Goal: Task Accomplishment & Management: Manage account settings

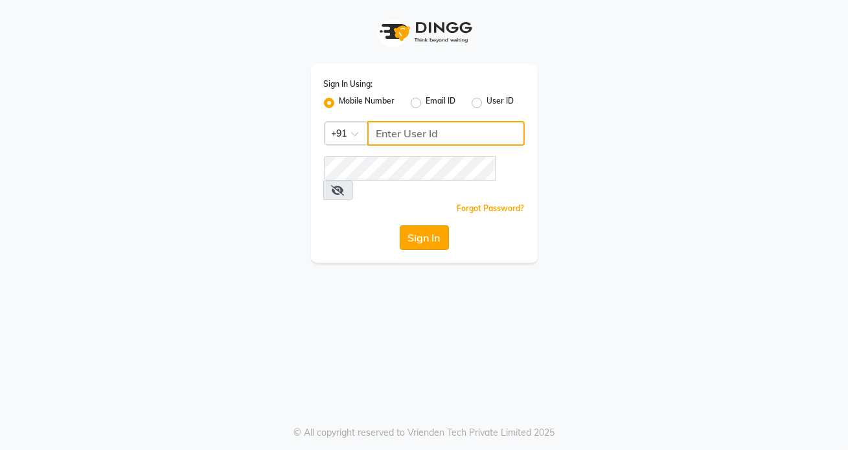
type input "7042350500"
click at [425, 225] on button "Sign In" at bounding box center [424, 237] width 49 height 25
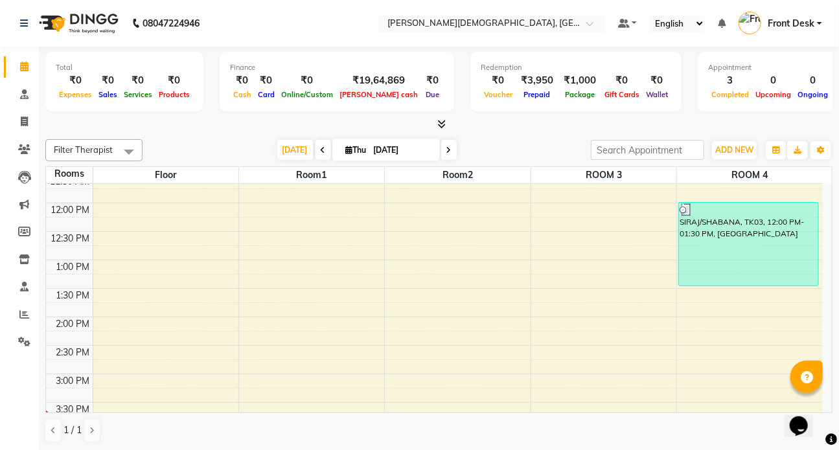
scroll to position [324, 0]
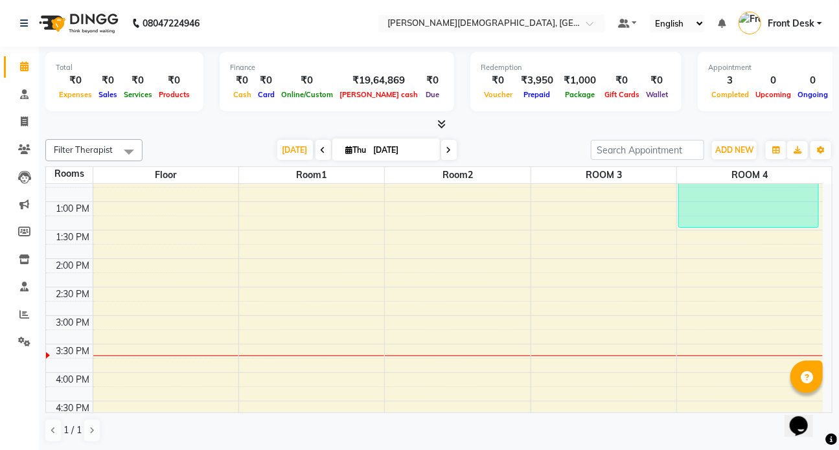
click at [713, 319] on div "7:00 AM 7:30 AM 8:00 AM 8:30 AM 9:00 AM 9:30 AM 10:00 AM 10:30 AM 11:00 AM 11:3…" at bounding box center [434, 259] width 777 height 798
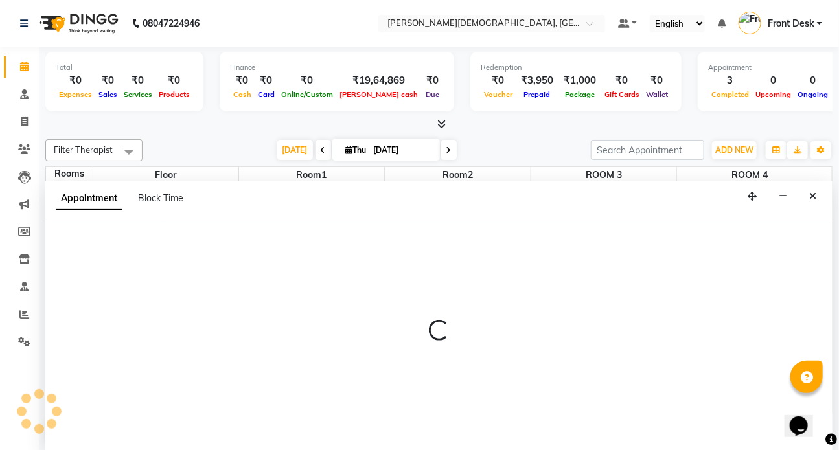
select select "tentative"
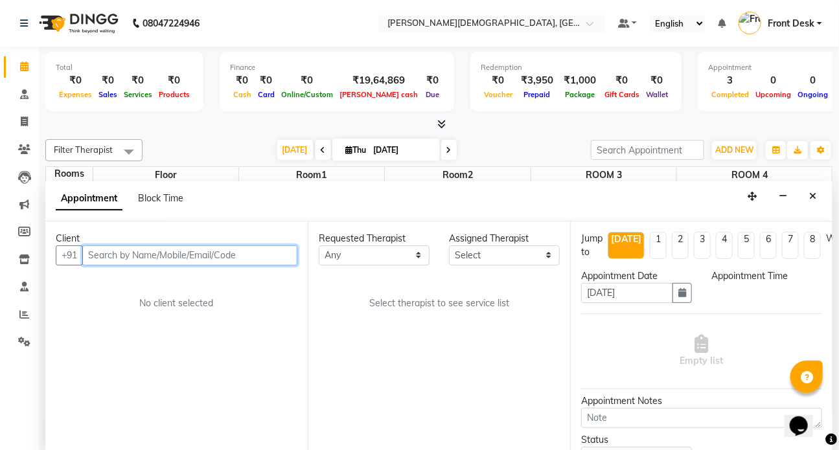
select select "900"
type input "9"
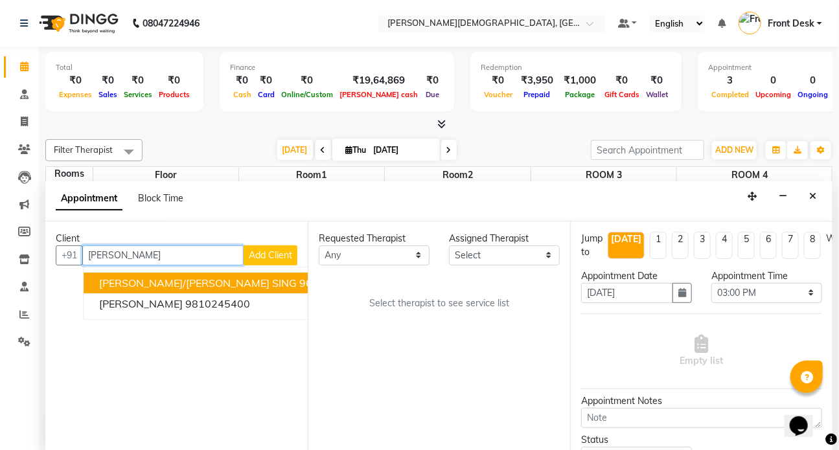
click at [109, 279] on span "[PERSON_NAME]/[PERSON_NAME] SING" at bounding box center [198, 283] width 198 height 13
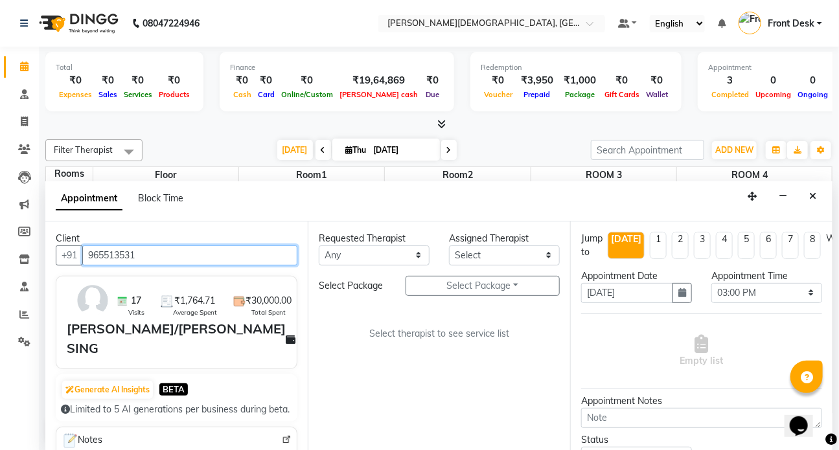
type input "965513531"
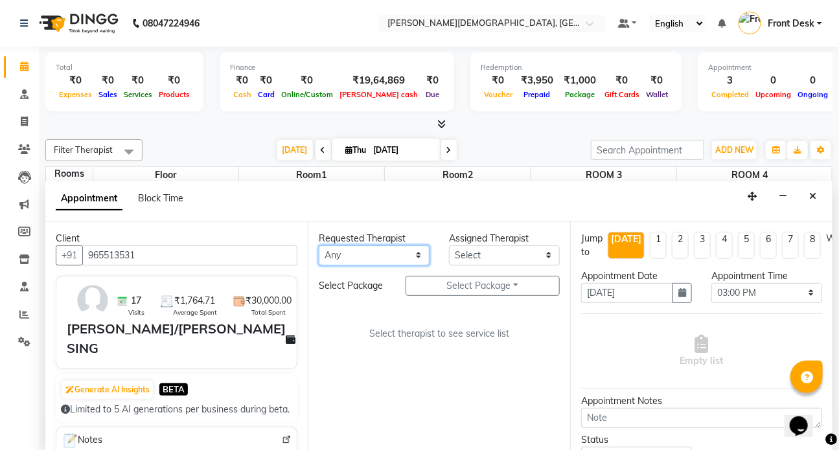
click at [420, 257] on select "Any ANJALI [PERSON_NAME] Dr [PERSON_NAME] Front Desk [PERSON_NAME] MILAN [PERSO…" at bounding box center [374, 256] width 111 height 20
select select "89885"
click at [319, 246] on select "Any ANJALI [PERSON_NAME] Dr [PERSON_NAME] Front Desk [PERSON_NAME] MILAN [PERSO…" at bounding box center [374, 256] width 111 height 20
select select "89885"
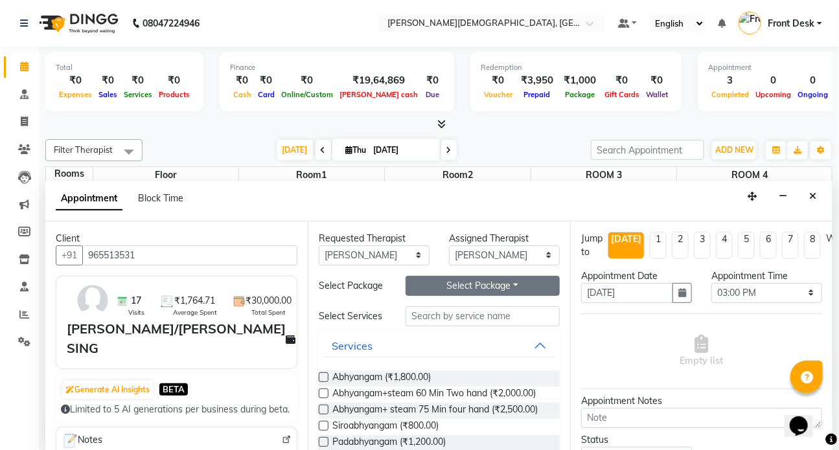
click at [441, 286] on button "Select Package Toggle Dropdown" at bounding box center [483, 286] width 154 height 20
click at [428, 313] on li "[PERSON_NAME]" at bounding box center [457, 312] width 103 height 19
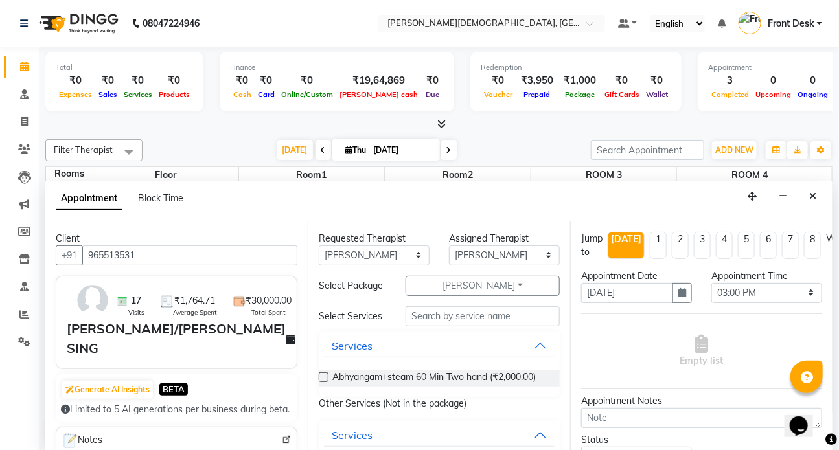
click at [320, 373] on label at bounding box center [324, 378] width 10 height 10
click at [320, 374] on input "checkbox" at bounding box center [323, 378] width 8 height 8
checkbox input "true"
select select "3622"
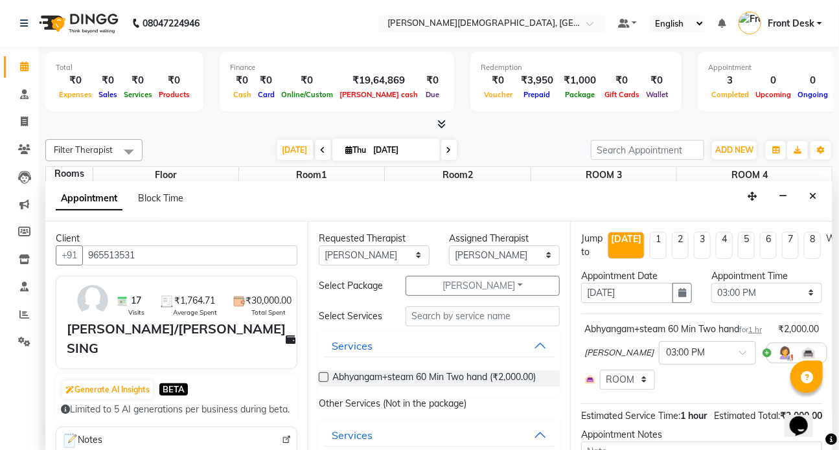
checkbox input "false"
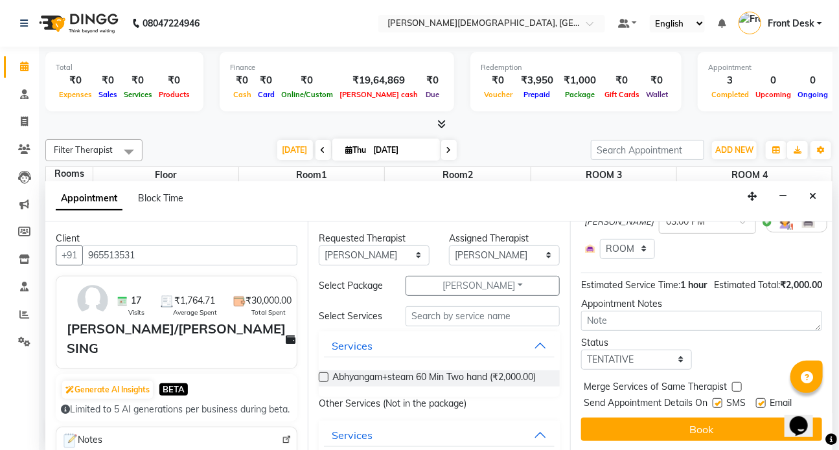
scroll to position [166, 0]
click at [717, 398] on label at bounding box center [718, 403] width 10 height 10
click at [717, 400] on input "checkbox" at bounding box center [717, 404] width 8 height 8
checkbox input "false"
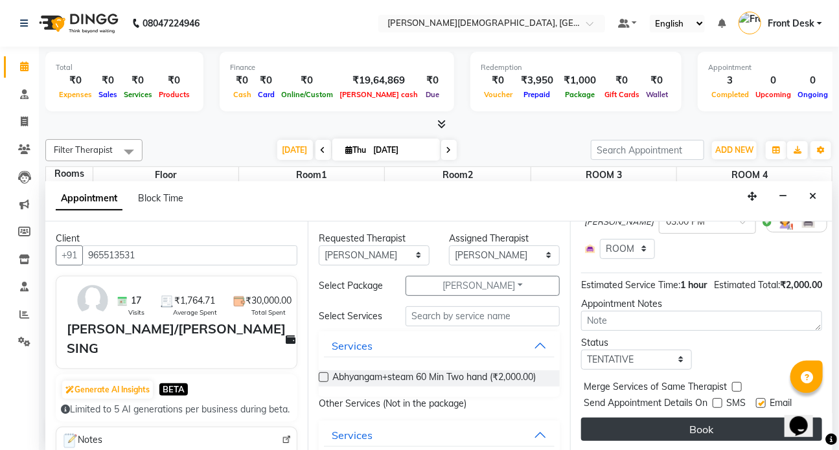
click at [706, 421] on button "Book" at bounding box center [701, 429] width 241 height 23
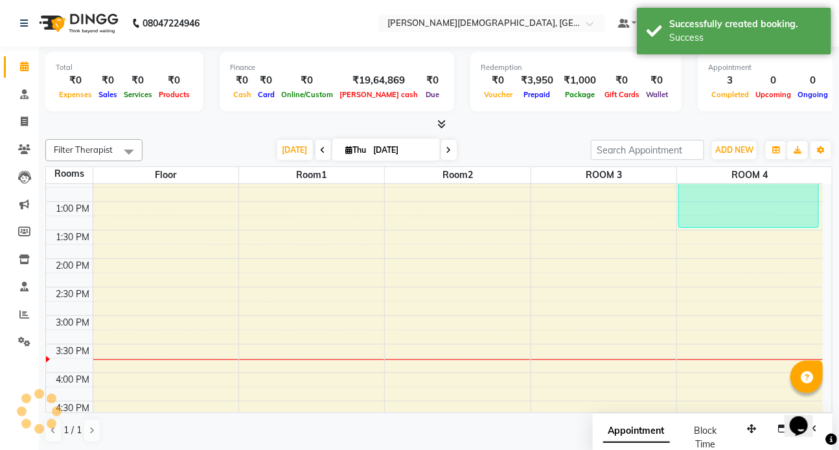
scroll to position [0, 0]
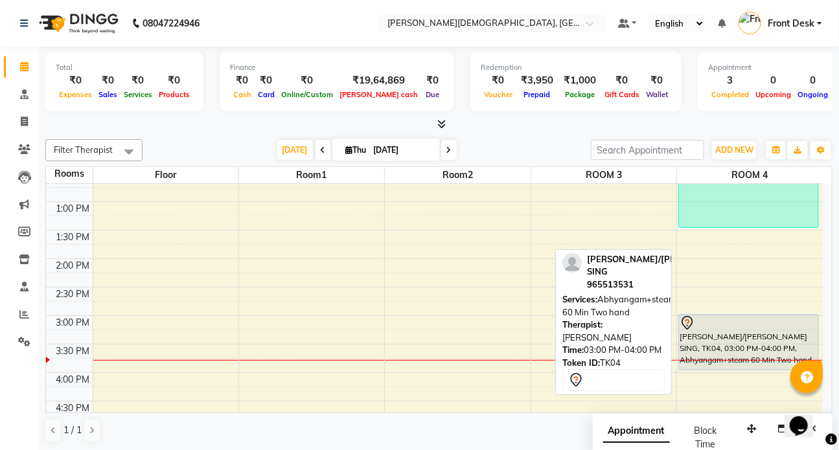
click at [713, 348] on div "[PERSON_NAME]/[PERSON_NAME] SING, TK04, 03:00 PM-04:00 PM, Abhyangam+steam 60 M…" at bounding box center [748, 342] width 139 height 55
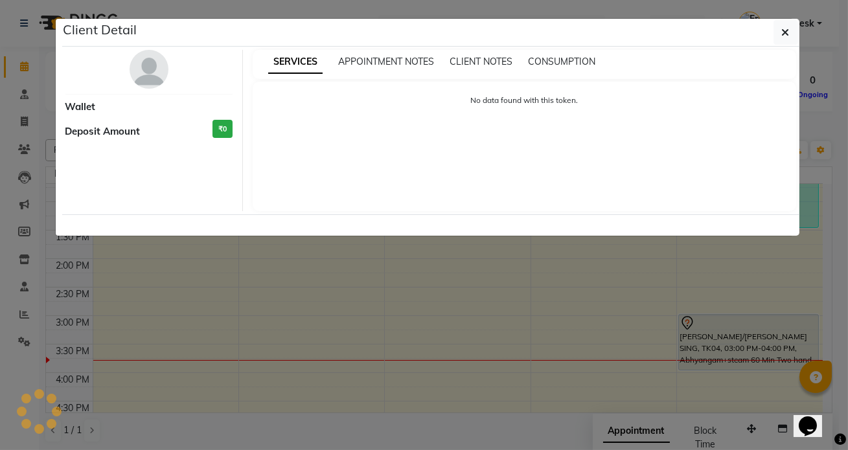
select select "7"
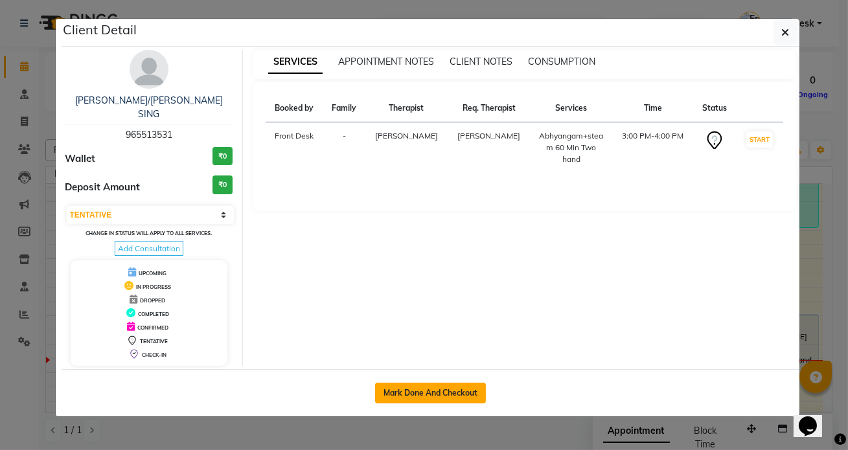
click at [422, 383] on button "Mark Done And Checkout" at bounding box center [430, 393] width 111 height 21
select select "service"
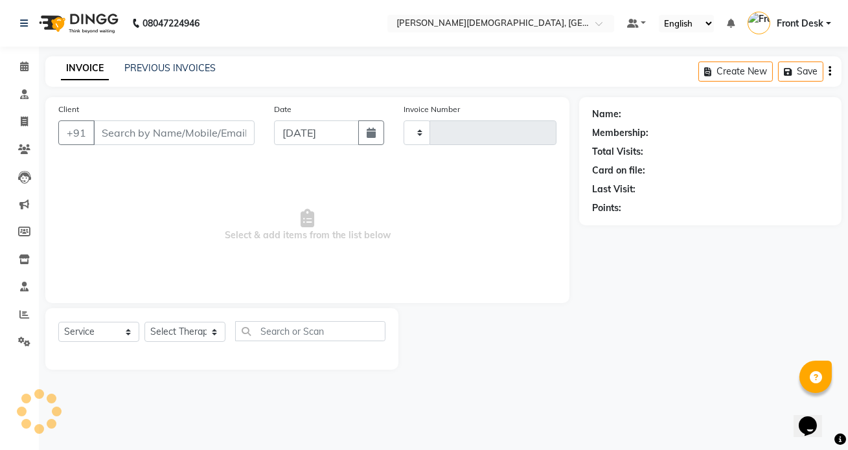
type input "1326"
select select "5585"
type input "965513531"
select select "89885"
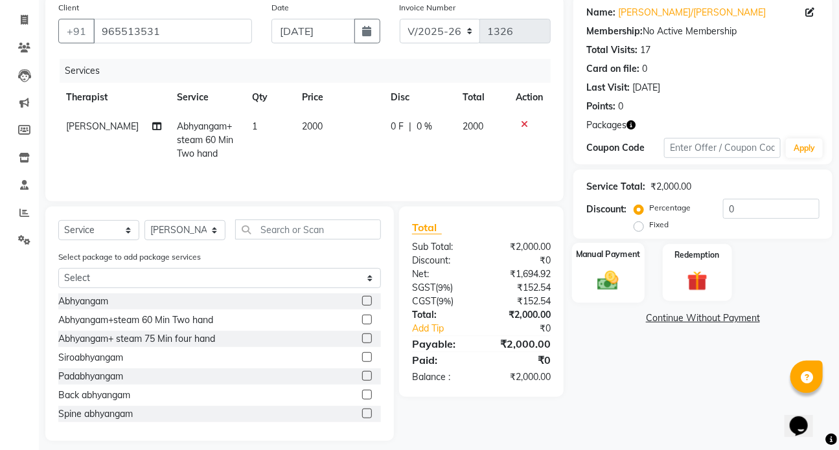
scroll to position [112, 0]
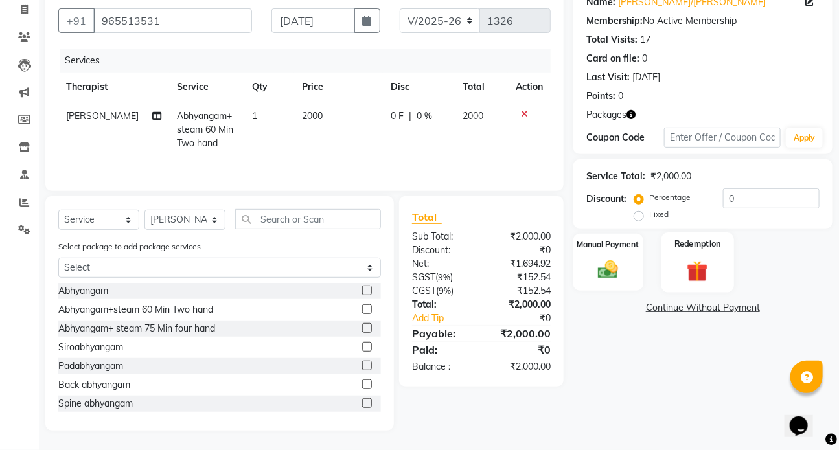
click at [704, 276] on img at bounding box center [697, 271] width 34 height 26
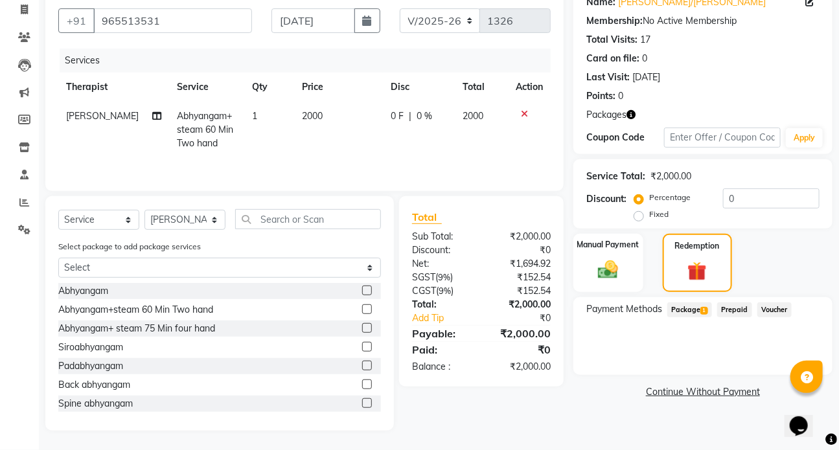
click at [685, 308] on span "Package 1" at bounding box center [689, 310] width 45 height 15
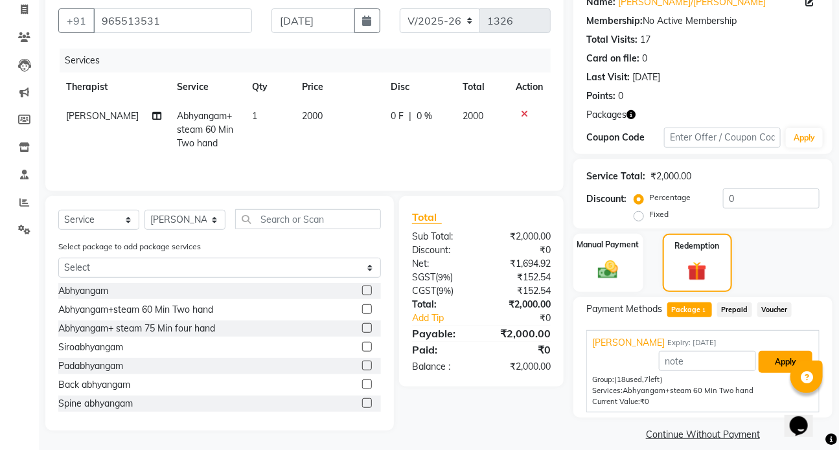
click at [770, 360] on button "Apply" at bounding box center [786, 362] width 54 height 22
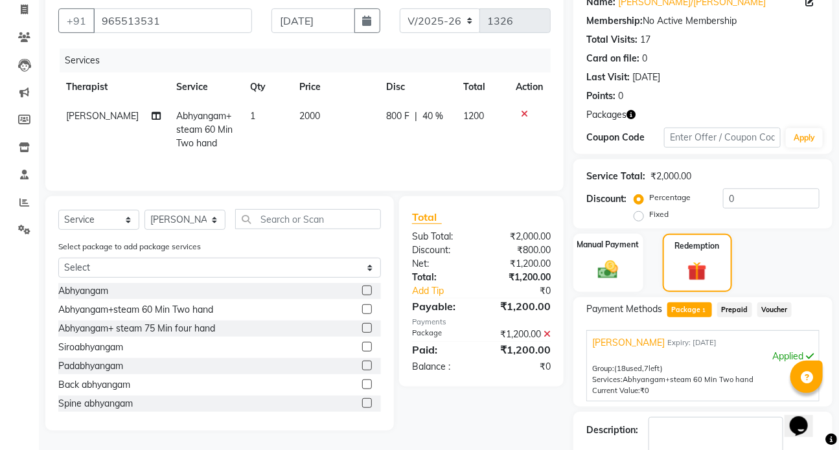
scroll to position [187, 0]
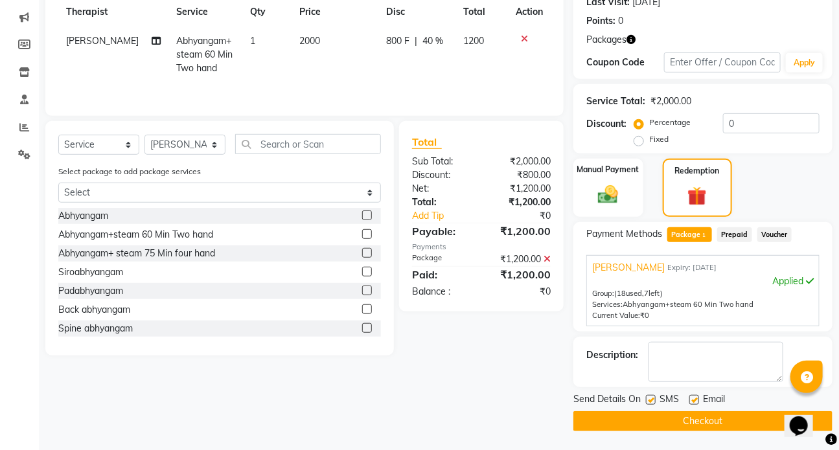
click at [647, 398] on label at bounding box center [651, 400] width 10 height 10
click at [647, 398] on input "checkbox" at bounding box center [650, 400] width 8 height 8
checkbox input "false"
click at [691, 421] on button "Checkout" at bounding box center [702, 421] width 259 height 20
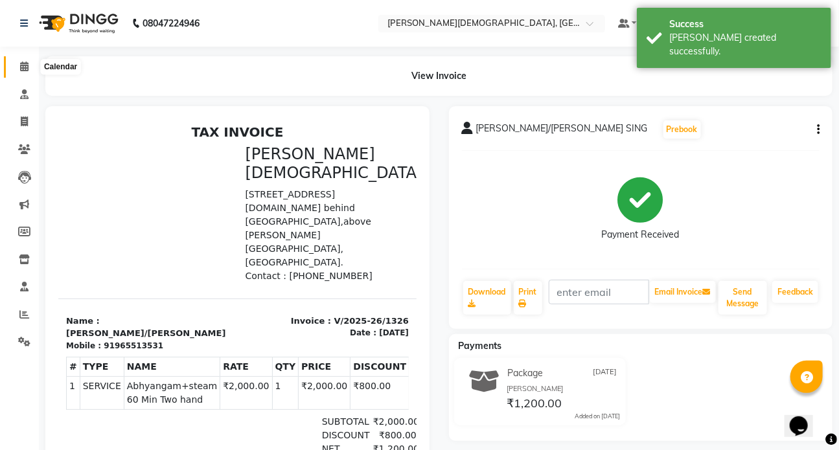
click at [20, 65] on icon at bounding box center [24, 67] width 8 height 10
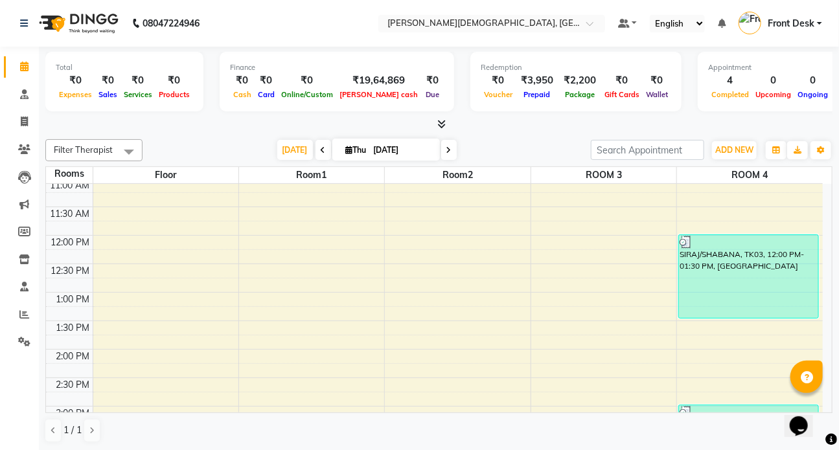
scroll to position [176, 0]
